Goal: Information Seeking & Learning: Learn about a topic

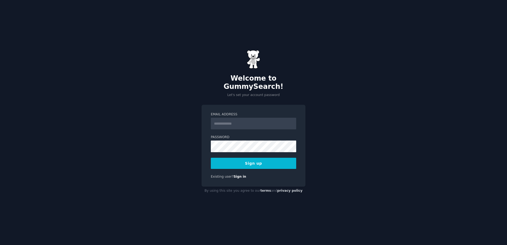
click at [223, 119] on input "Email Address" at bounding box center [253, 124] width 85 height 12
type input "**********"
click at [211, 158] on button "Sign up" at bounding box center [253, 163] width 85 height 11
click at [241, 159] on button "Sign up" at bounding box center [253, 163] width 85 height 11
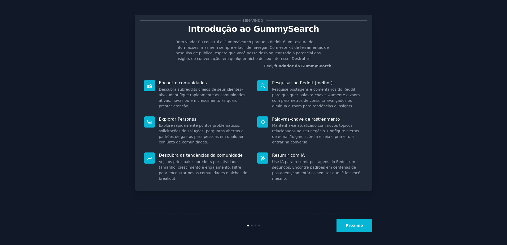
click at [356, 225] on button "Próximo" at bounding box center [354, 225] width 36 height 13
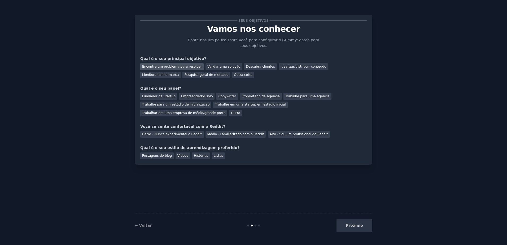
click at [185, 67] on div "Encontre um problema para resolver" at bounding box center [171, 66] width 63 height 7
click at [203, 95] on div "Empreendedor solo" at bounding box center [196, 96] width 35 height 7
click at [177, 131] on div "Baixo - Nunca experimentei o Reddit" at bounding box center [171, 134] width 63 height 7
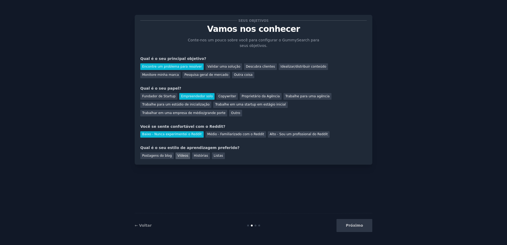
click at [183, 152] on div "Vídeos" at bounding box center [182, 155] width 15 height 7
click at [366, 226] on button "Próximo" at bounding box center [354, 225] width 36 height 13
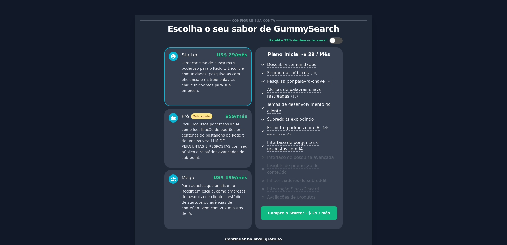
click at [251, 236] on div "Continuar no nível gratuito" at bounding box center [253, 239] width 226 height 6
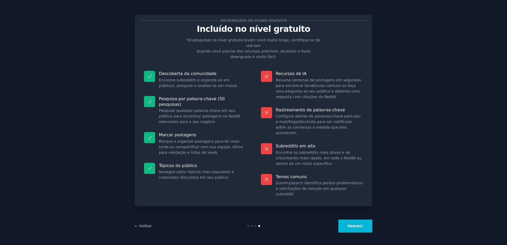
click at [358, 225] on button "Vamos!" at bounding box center [355, 225] width 34 height 13
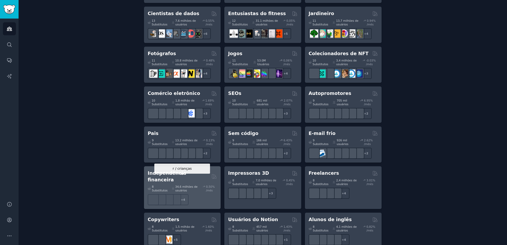
scroll to position [272, 0]
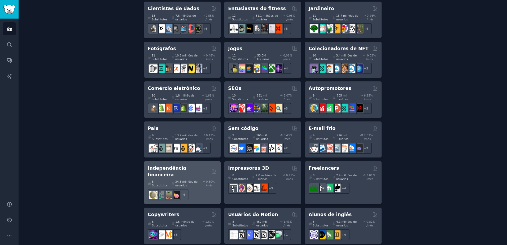
click at [187, 165] on h2 "Independência financeira" at bounding box center [179, 171] width 62 height 13
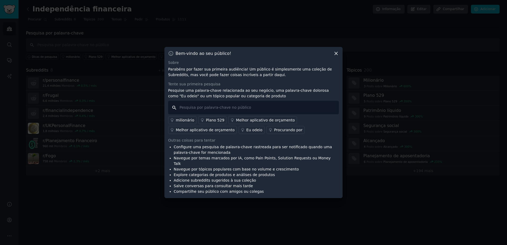
click at [218, 107] on input "text" at bounding box center [253, 108] width 171 height 14
click at [336, 55] on icon at bounding box center [336, 54] width 6 height 6
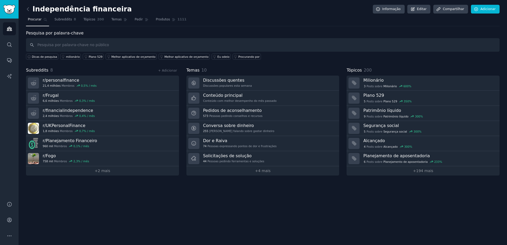
click at [31, 8] on link at bounding box center [29, 9] width 7 height 8
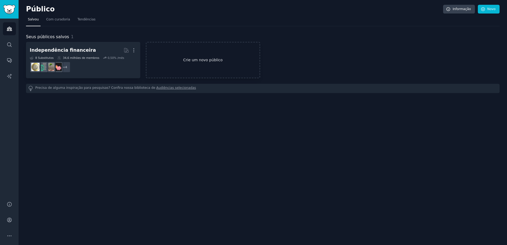
click at [196, 56] on link "Crie um novo público" at bounding box center [203, 60] width 114 height 36
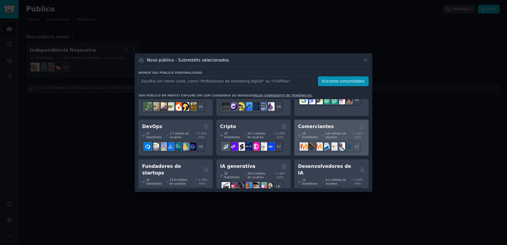
scroll to position [27, 0]
click at [313, 124] on h2 "Comerciantes" at bounding box center [316, 126] width 36 height 7
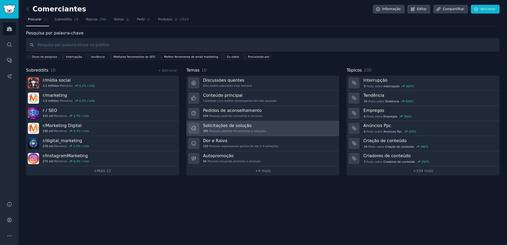
click at [282, 128] on link "Solicitações de solução 395 Pessoas pedindo ferramentas e soluções" at bounding box center [262, 128] width 153 height 15
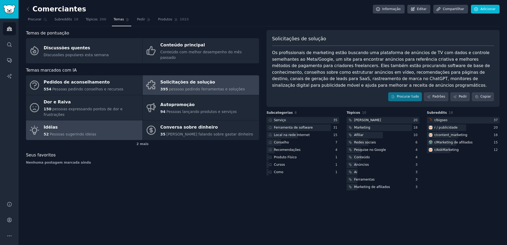
click at [91, 120] on link "Idéias 52 Pessoas sugerindo ideias" at bounding box center [84, 130] width 116 height 20
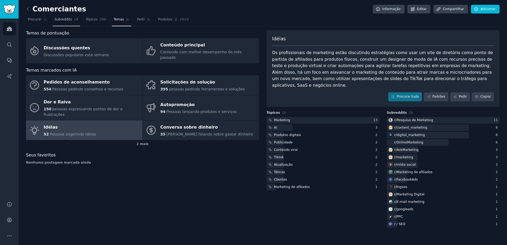
click at [57, 21] on span "Subreddits" at bounding box center [63, 19] width 17 height 5
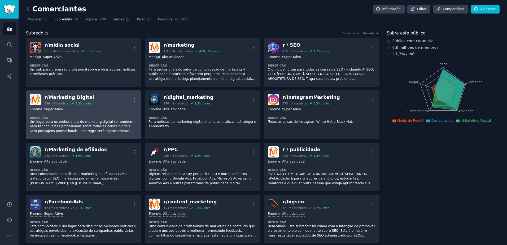
click at [107, 102] on div "r/Marketing Digital 290 mil membros 4,3% / mês Mais" at bounding box center [84, 99] width 108 height 11
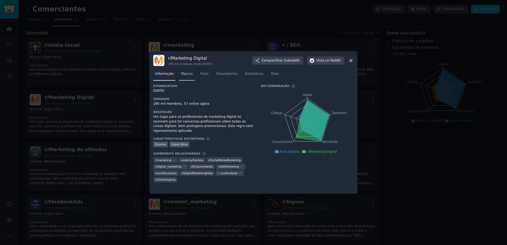
click at [187, 73] on span "Tópicos" at bounding box center [187, 74] width 12 height 5
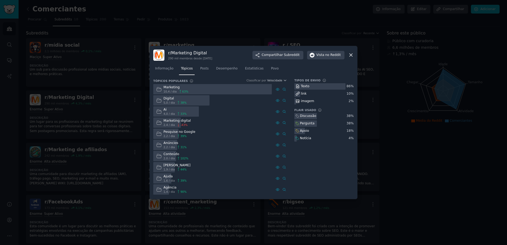
click at [353, 55] on icon at bounding box center [351, 55] width 6 height 6
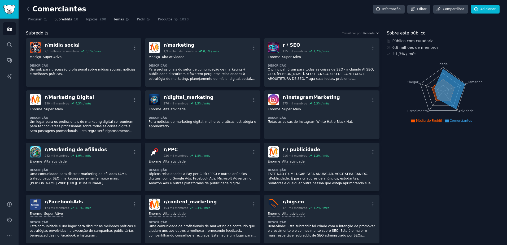
click at [117, 20] on span "Temas" at bounding box center [119, 19] width 10 height 5
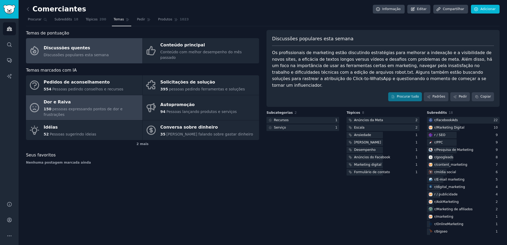
click at [82, 98] on div "Dor e Raiva" at bounding box center [92, 102] width 96 height 8
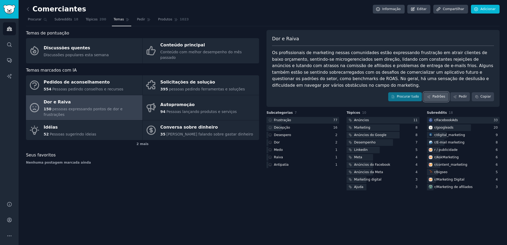
click at [439, 94] on font "Padrões" at bounding box center [438, 96] width 13 height 5
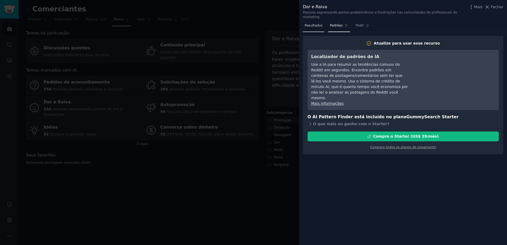
click at [309, 23] on span "Resultados" at bounding box center [314, 25] width 18 height 5
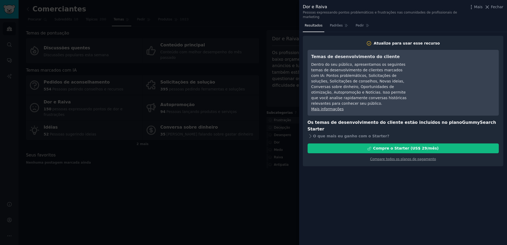
click at [200, 194] on div at bounding box center [253, 122] width 507 height 245
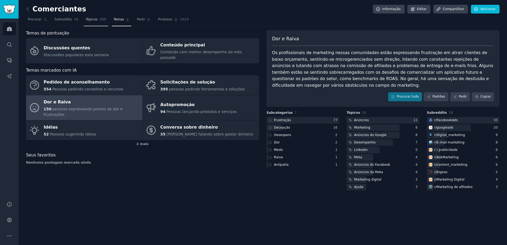
click at [86, 20] on span "Tópicos" at bounding box center [92, 19] width 12 height 5
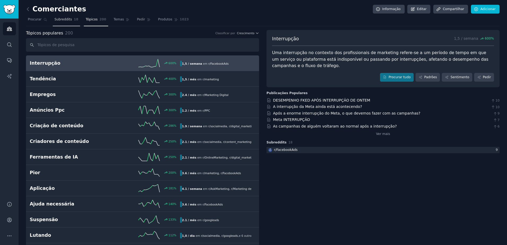
click at [61, 18] on span "Subreddits" at bounding box center [63, 19] width 17 height 5
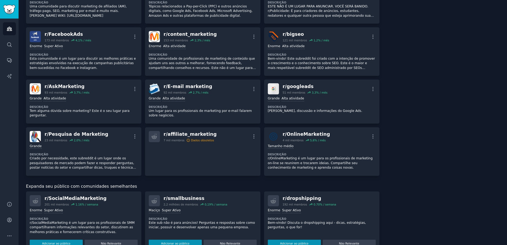
scroll to position [158, 0]
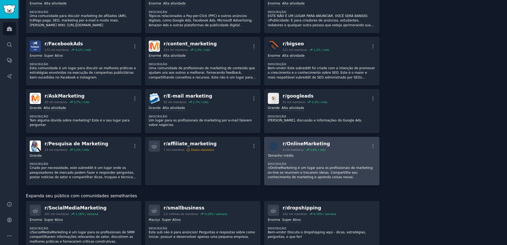
click at [305, 143] on div "r/ OnlineMarketing" at bounding box center [306, 143] width 47 height 7
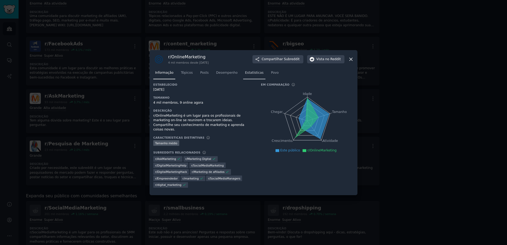
click at [248, 74] on span "Estatísticas" at bounding box center [254, 73] width 19 height 5
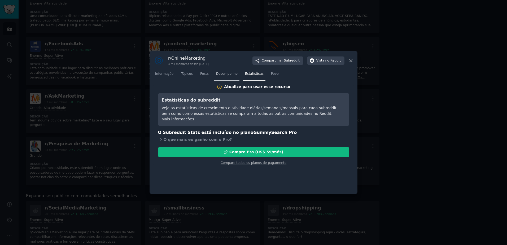
click at [221, 76] on link "Desempenho" at bounding box center [226, 75] width 25 height 11
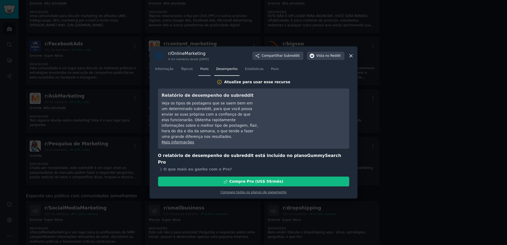
click at [203, 72] on span "Posts" at bounding box center [204, 69] width 8 height 5
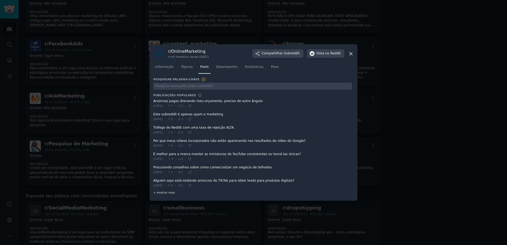
click at [167, 192] on span "+ mostrar mais" at bounding box center [164, 193] width 22 height 4
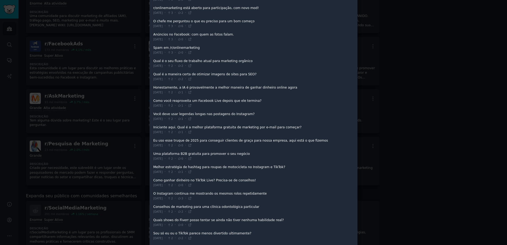
scroll to position [371, 0]
click at [184, 139] on span at bounding box center [252, 142] width 199 height 13
click at [206, 139] on span at bounding box center [252, 142] width 199 height 13
click at [192, 145] on icon at bounding box center [190, 145] width 4 height 4
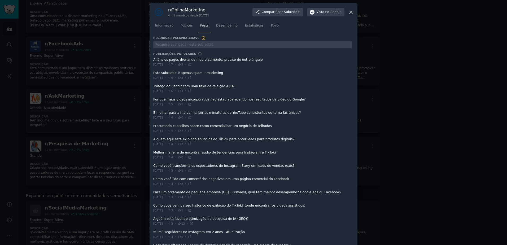
scroll to position [0, 0]
click at [188, 25] on span "Tópicos" at bounding box center [187, 26] width 12 height 5
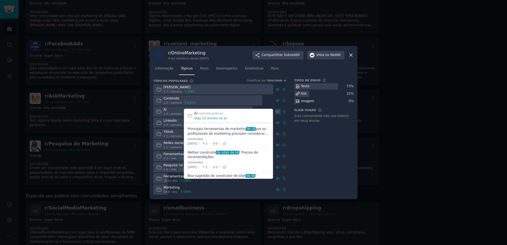
click at [279, 111] on icon at bounding box center [278, 112] width 4 height 4
click at [277, 111] on icon at bounding box center [278, 112] width 4 height 4
click at [204, 118] on link "Veja 13 envios no ai" at bounding box center [210, 118] width 33 height 4
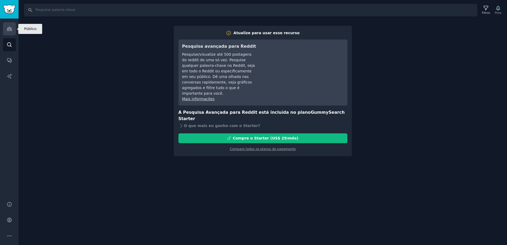
click at [7, 29] on icon "Barra lateral" at bounding box center [10, 29] width 6 height 6
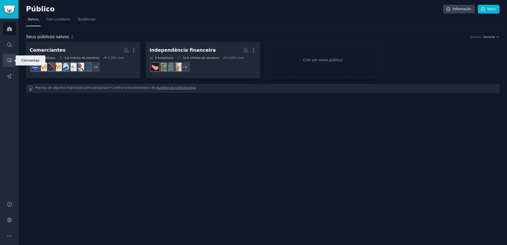
click at [5, 61] on link "Conversas" at bounding box center [9, 60] width 13 height 13
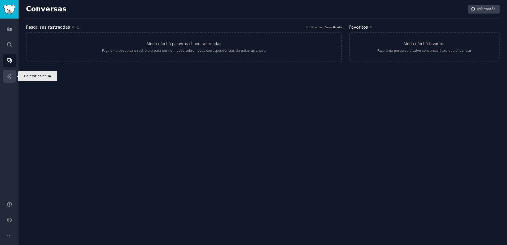
click at [10, 79] on icon "Barra lateral" at bounding box center [10, 76] width 6 height 6
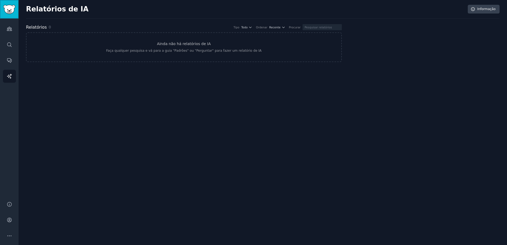
click at [11, 10] on img "Barra lateral" at bounding box center [9, 9] width 12 height 9
